Goal: Information Seeking & Learning: Find specific fact

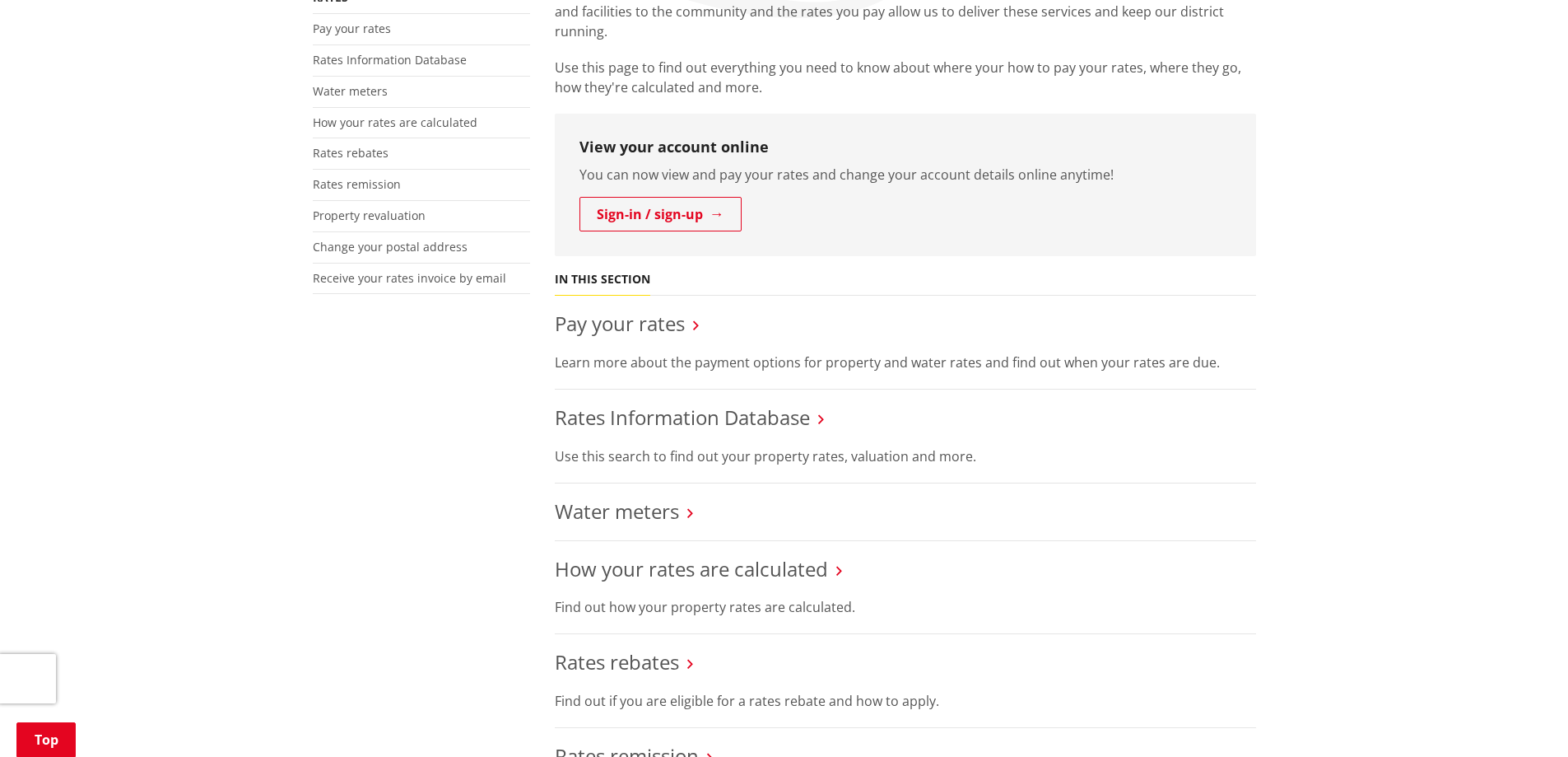
scroll to position [411, 0]
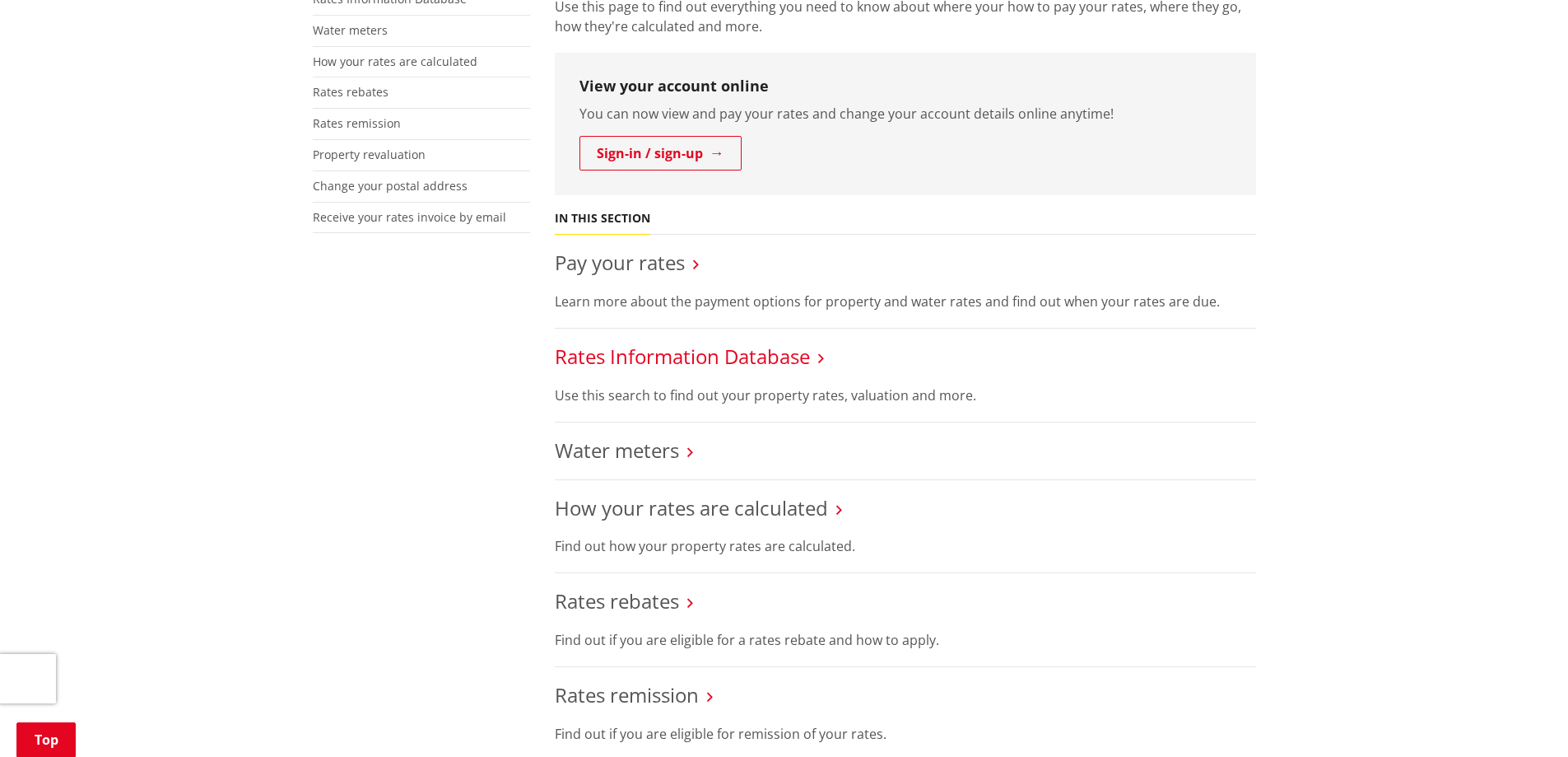
click at [706, 343] on link "Rates Information Database" at bounding box center [682, 356] width 255 height 27
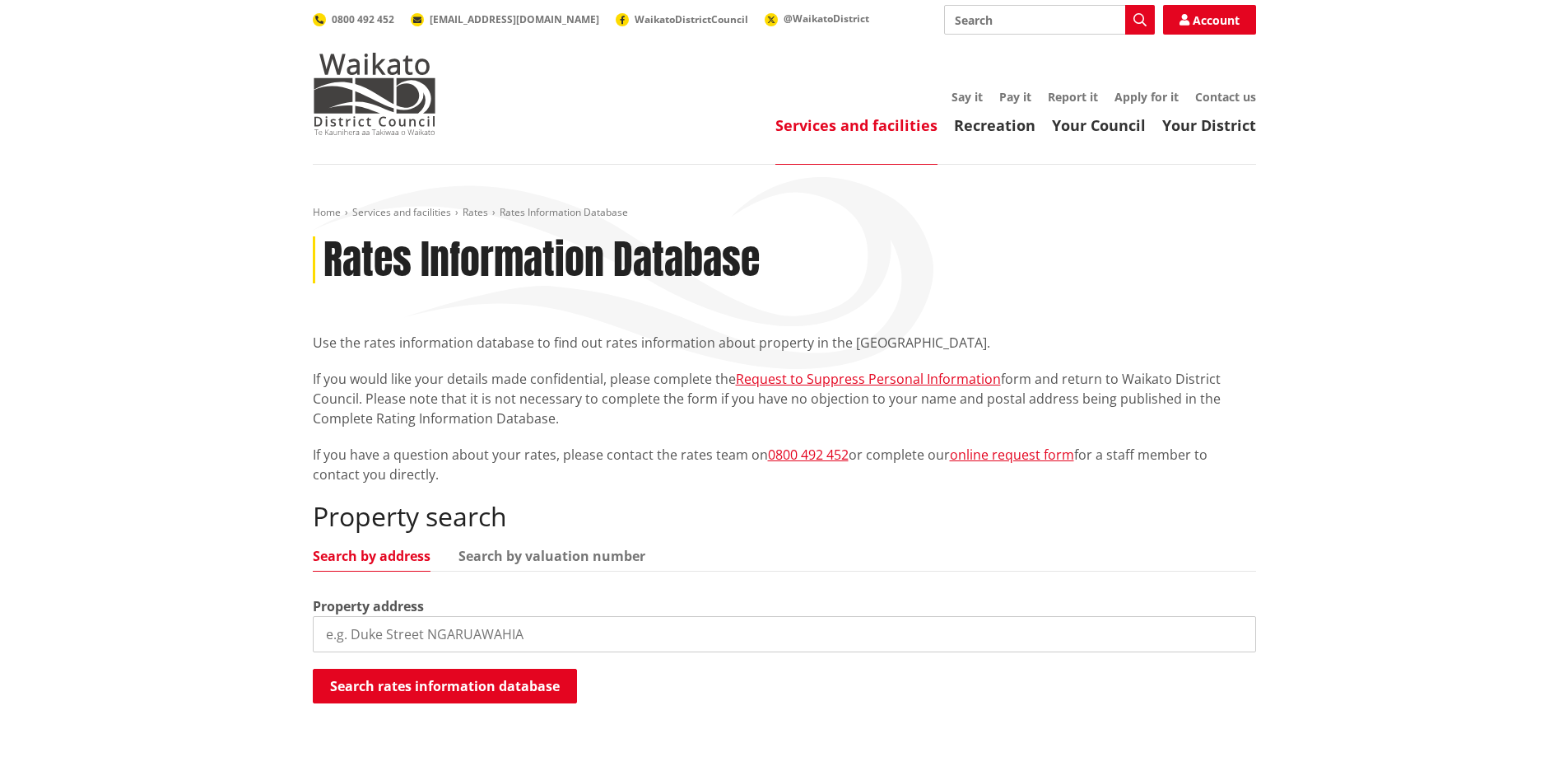
click at [409, 630] on input "search" at bounding box center [784, 634] width 943 height 36
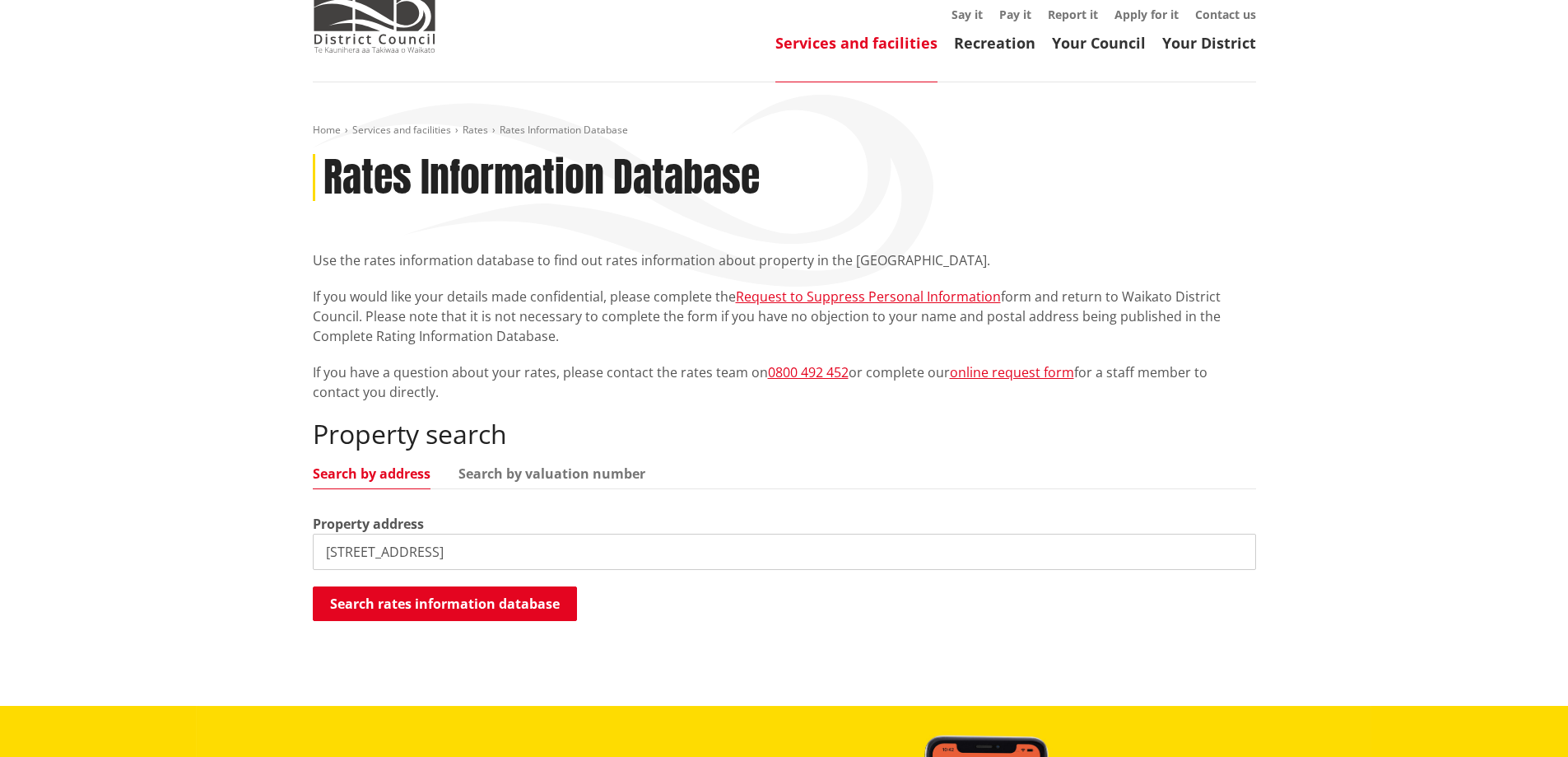
scroll to position [164, 0]
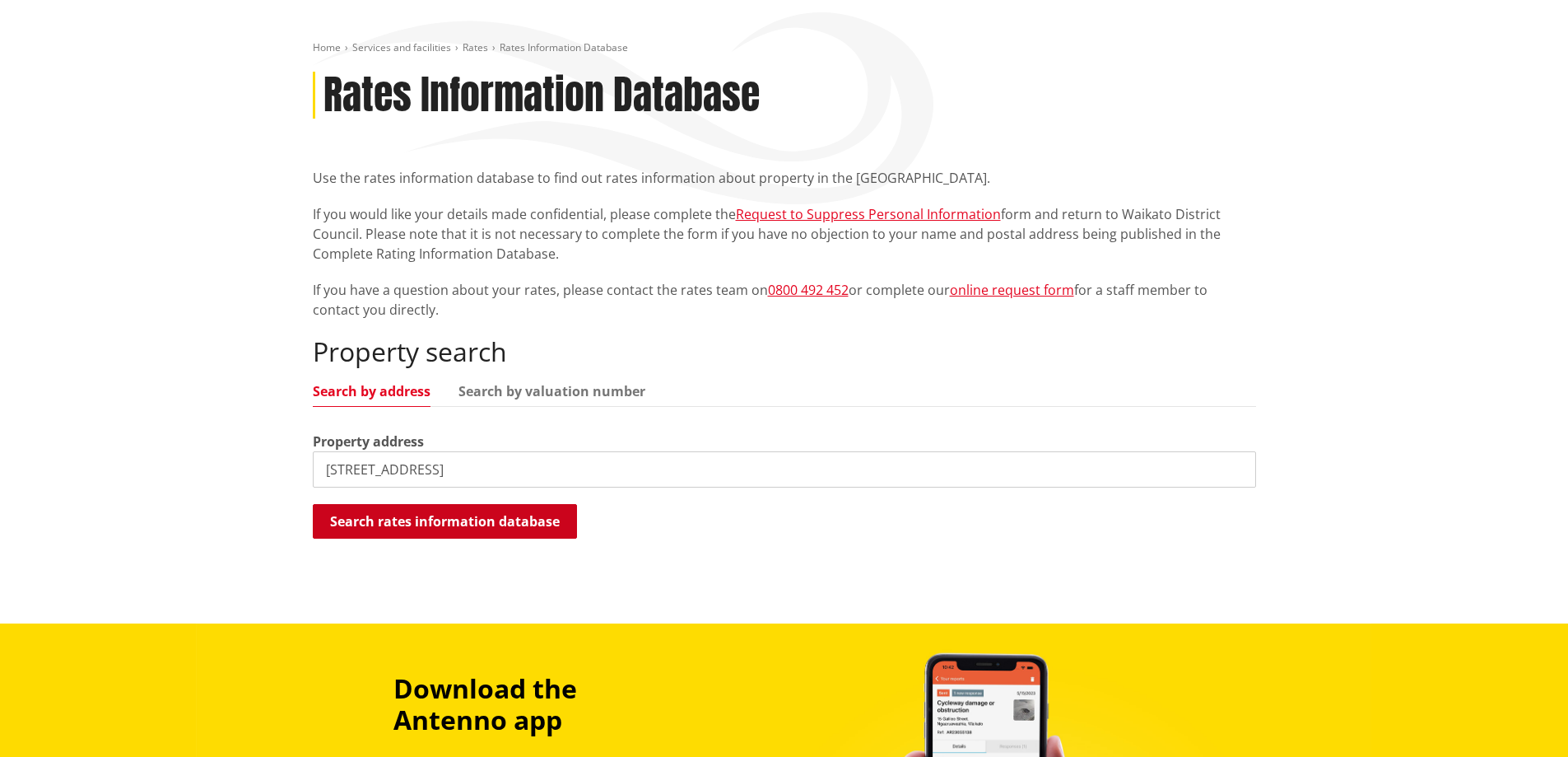
type input "58 bilsthorpe lane"
click at [473, 515] on button "Search rates information database" at bounding box center [445, 520] width 264 height 34
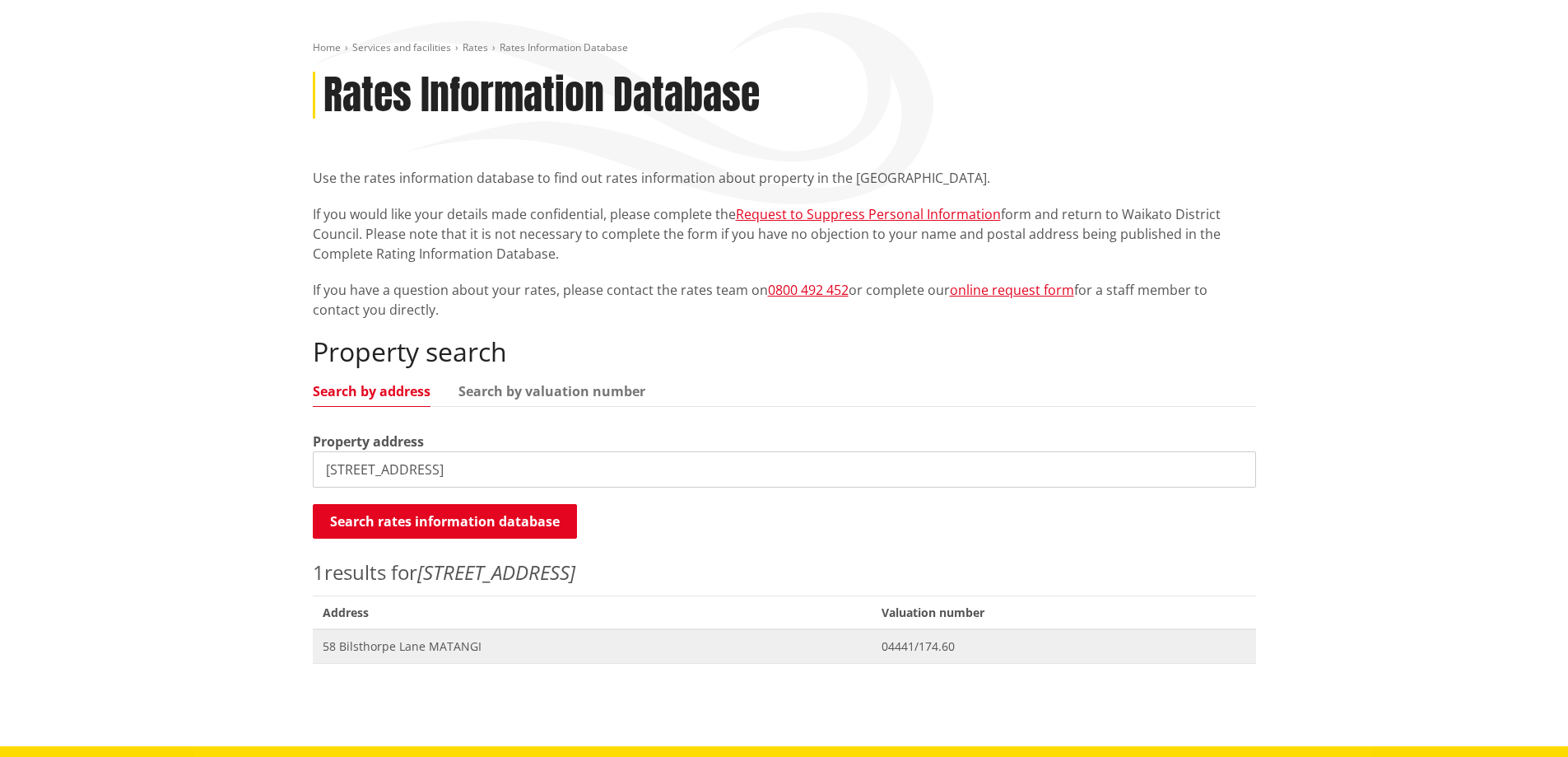
click at [673, 652] on span "58 Bilsthorpe Lane MATANGI" at bounding box center [592, 646] width 539 height 17
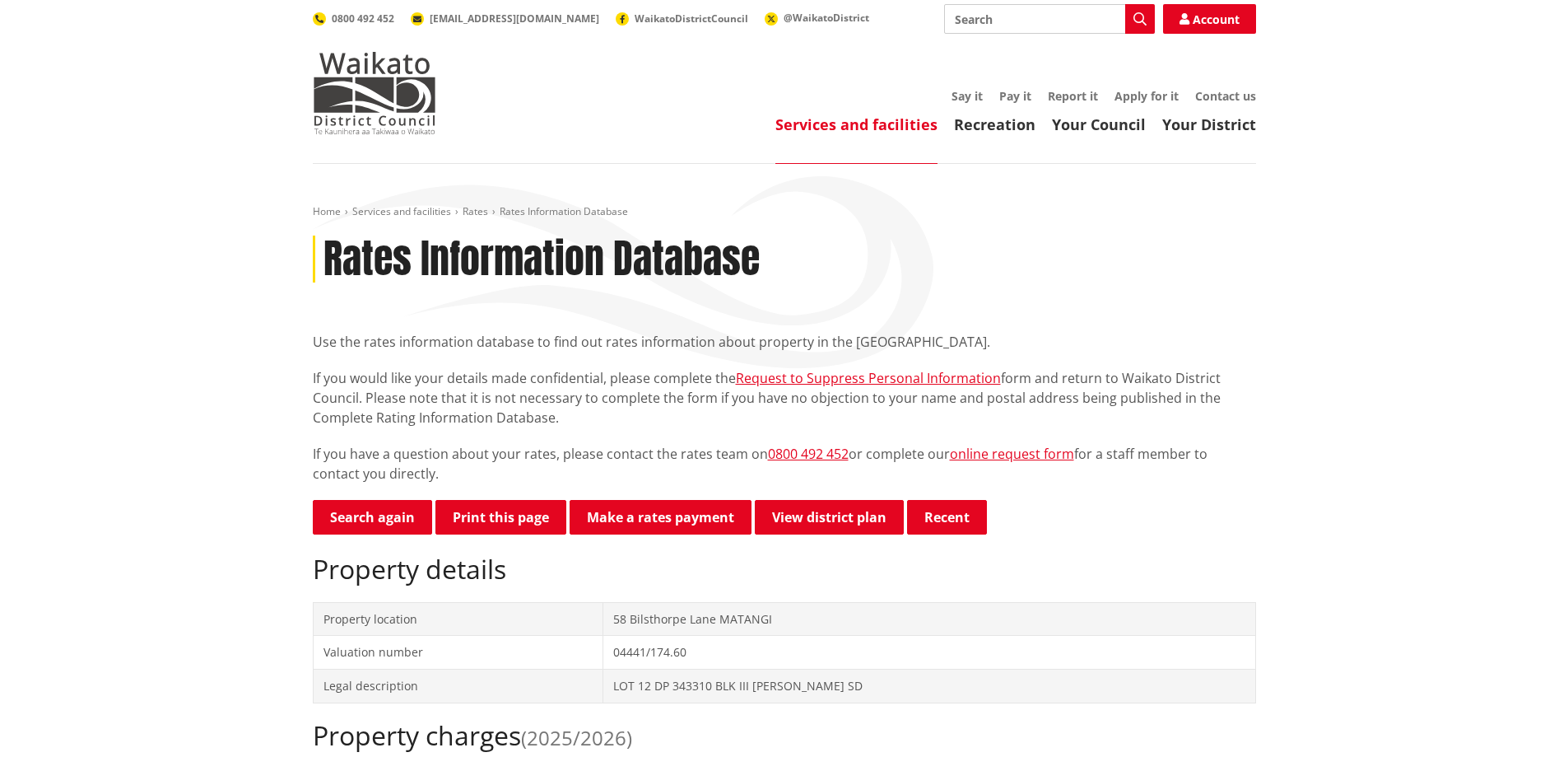
scroll to position [577, 0]
